Goal: Information Seeking & Learning: Understand process/instructions

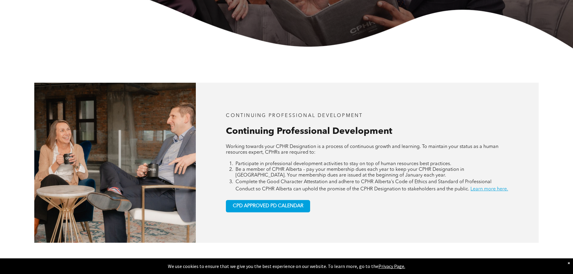
scroll to position [210, 0]
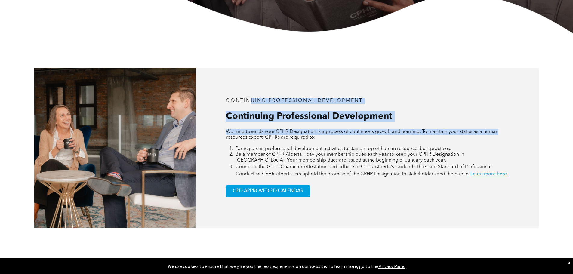
drag, startPoint x: 250, startPoint y: 99, endPoint x: 506, endPoint y: 127, distance: 258.0
click at [506, 127] on div "CONTINUING PROFESSIONAL DEVELOPMENT Continuing Professional Development Working…" at bounding box center [367, 148] width 343 height 160
click at [359, 130] on span "Working towards your CPHR Designation is a process of continuous growth and lea…" at bounding box center [362, 134] width 272 height 11
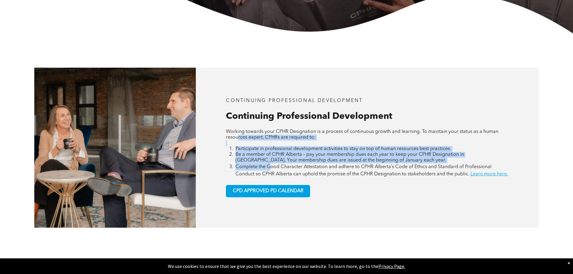
drag, startPoint x: 243, startPoint y: 135, endPoint x: 271, endPoint y: 170, distance: 44.6
click at [271, 170] on div "Working towards your CPHR Designation is a process of continuous growth and lea…" at bounding box center [367, 153] width 282 height 49
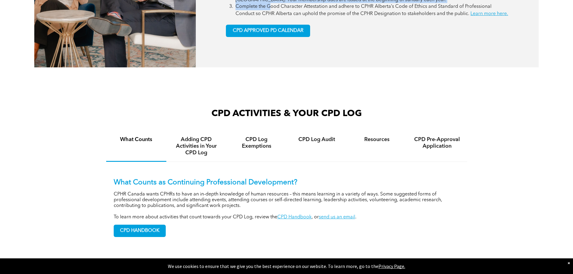
scroll to position [391, 0]
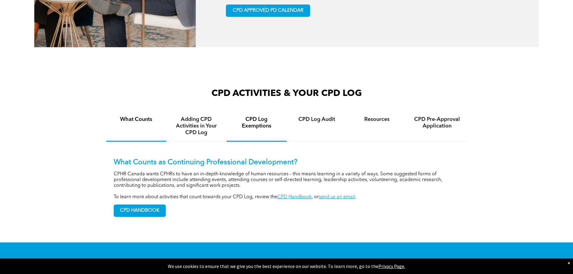
click at [256, 139] on div "CPD Log Exemptions" at bounding box center [256, 126] width 60 height 31
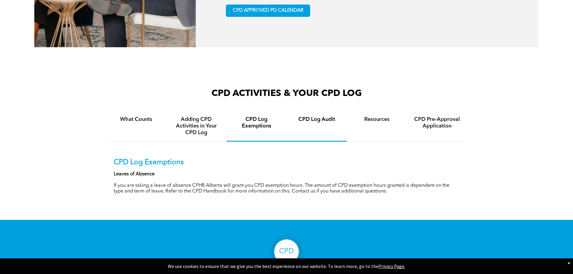
click at [321, 123] on h4 "CPD Log Audit" at bounding box center [316, 119] width 49 height 7
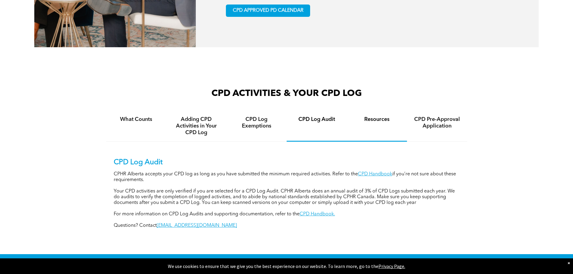
click at [402, 119] on div "Resources" at bounding box center [377, 126] width 60 height 31
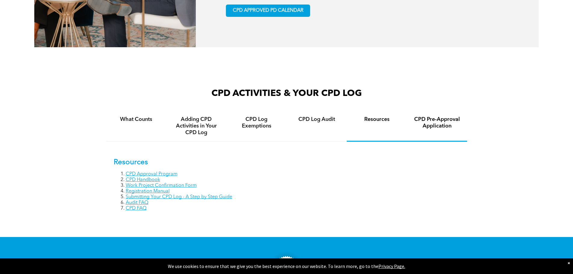
click at [429, 125] on h4 "CPD Pre-Approval Application" at bounding box center [436, 122] width 49 height 13
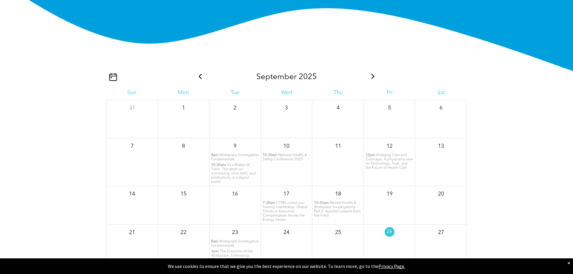
scroll to position [752, 0]
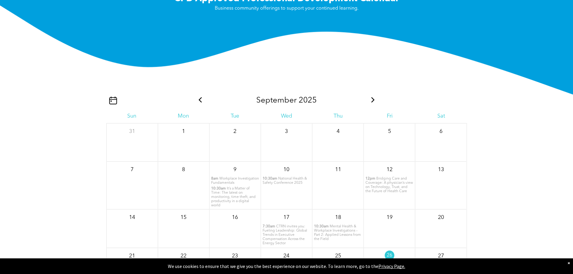
click at [370, 103] on icon at bounding box center [373, 99] width 8 height 5
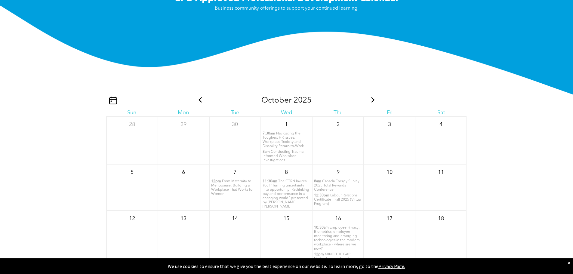
click at [371, 103] on icon at bounding box center [372, 99] width 3 height 5
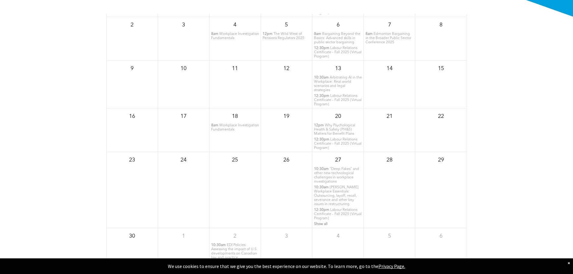
scroll to position [842, 0]
